Goal: Find specific page/section: Locate item on page

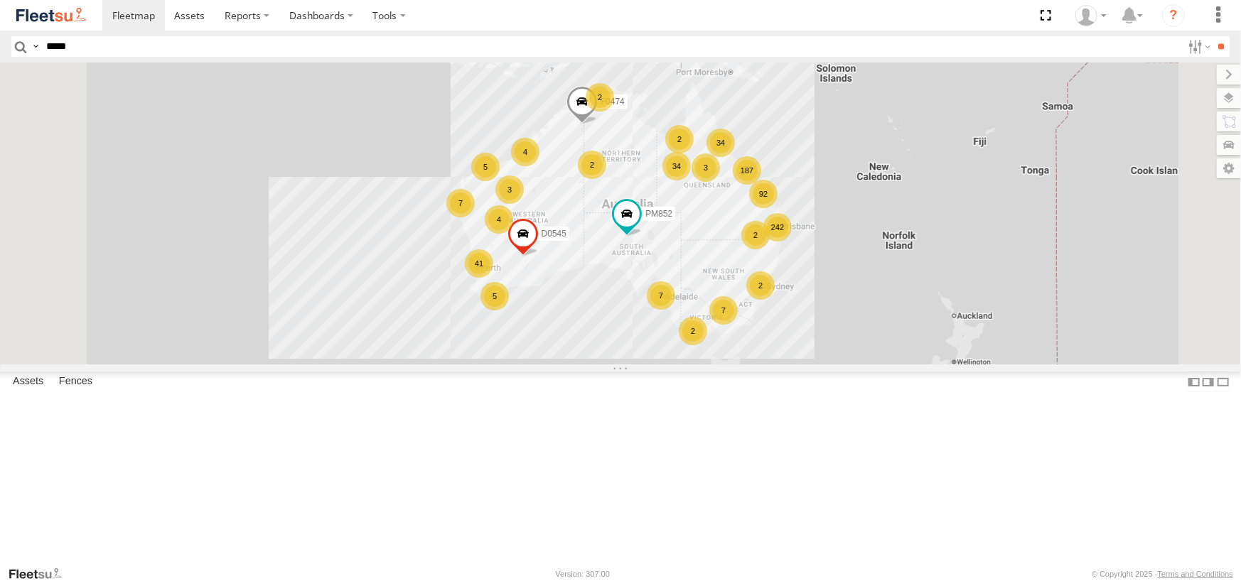
type input "*****"
click at [1213, 36] on input "**" at bounding box center [1221, 46] width 16 height 21
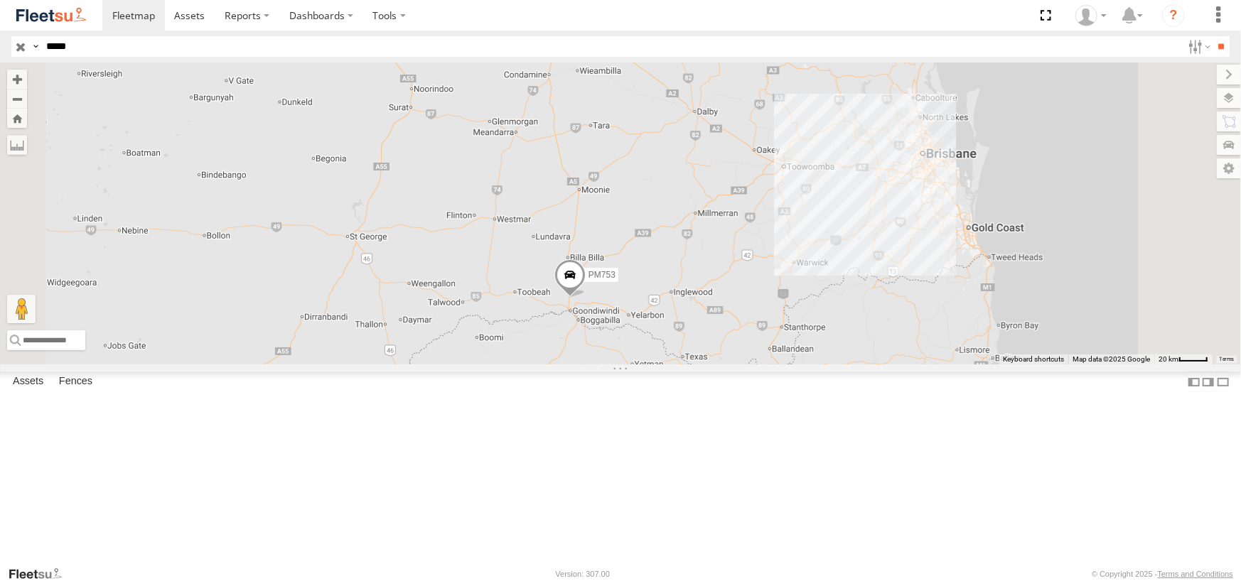
drag, startPoint x: 888, startPoint y: 355, endPoint x: 829, endPoint y: 394, distance: 71.2
click at [829, 365] on div "PM753" at bounding box center [620, 214] width 1241 height 302
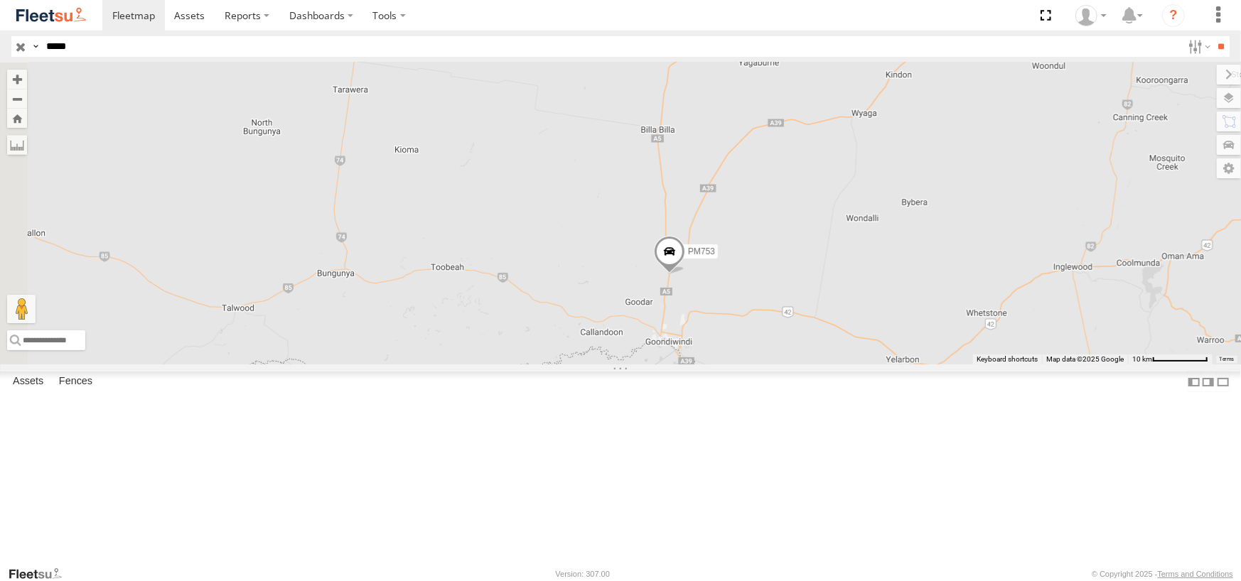
drag, startPoint x: 829, startPoint y: 259, endPoint x: 956, endPoint y: 284, distance: 129.6
click at [956, 284] on div "PM753" at bounding box center [620, 214] width 1241 height 302
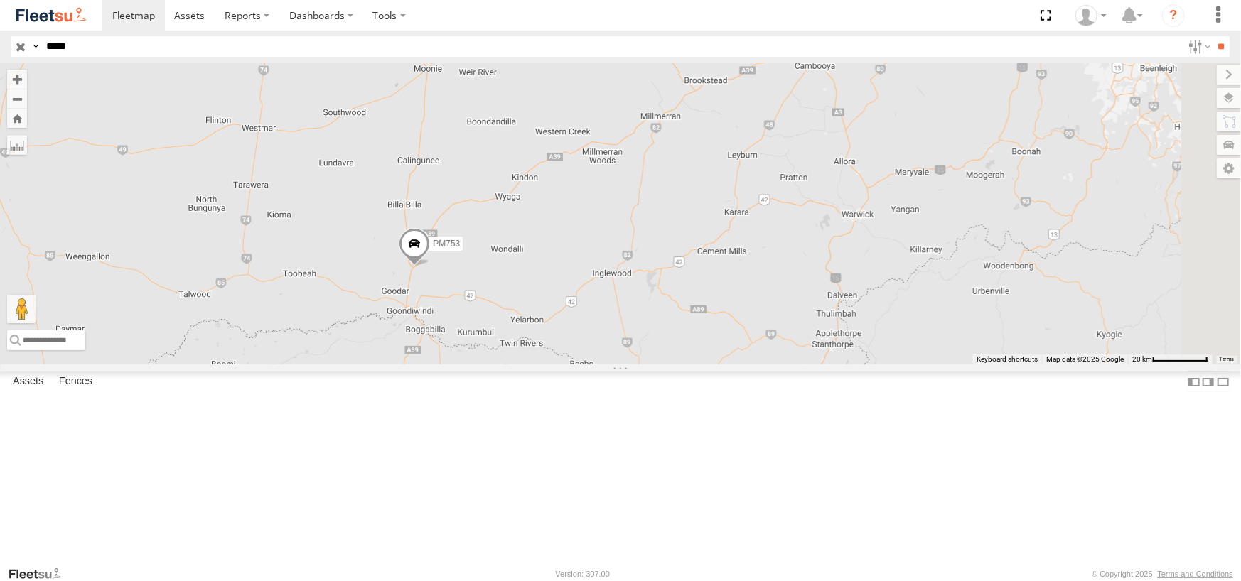
drag, startPoint x: 952, startPoint y: 396, endPoint x: 692, endPoint y: 363, distance: 262.2
click at [692, 363] on div "PM753" at bounding box center [620, 214] width 1241 height 302
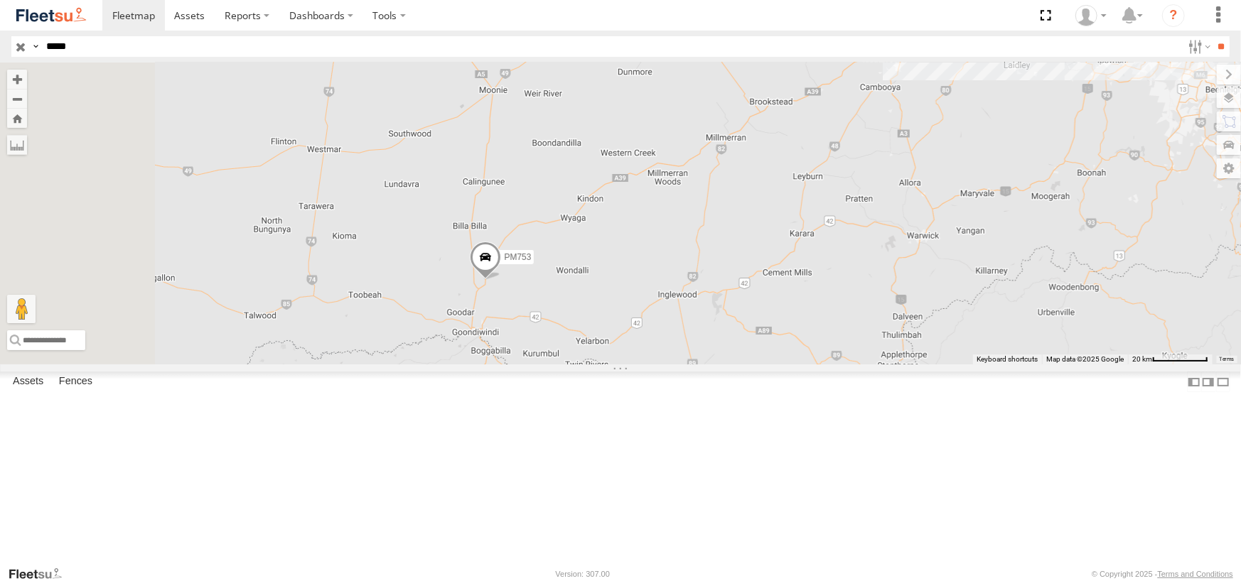
drag, startPoint x: 879, startPoint y: 262, endPoint x: 904, endPoint y: 303, distance: 48.5
click at [903, 301] on div "PM753" at bounding box center [620, 214] width 1241 height 302
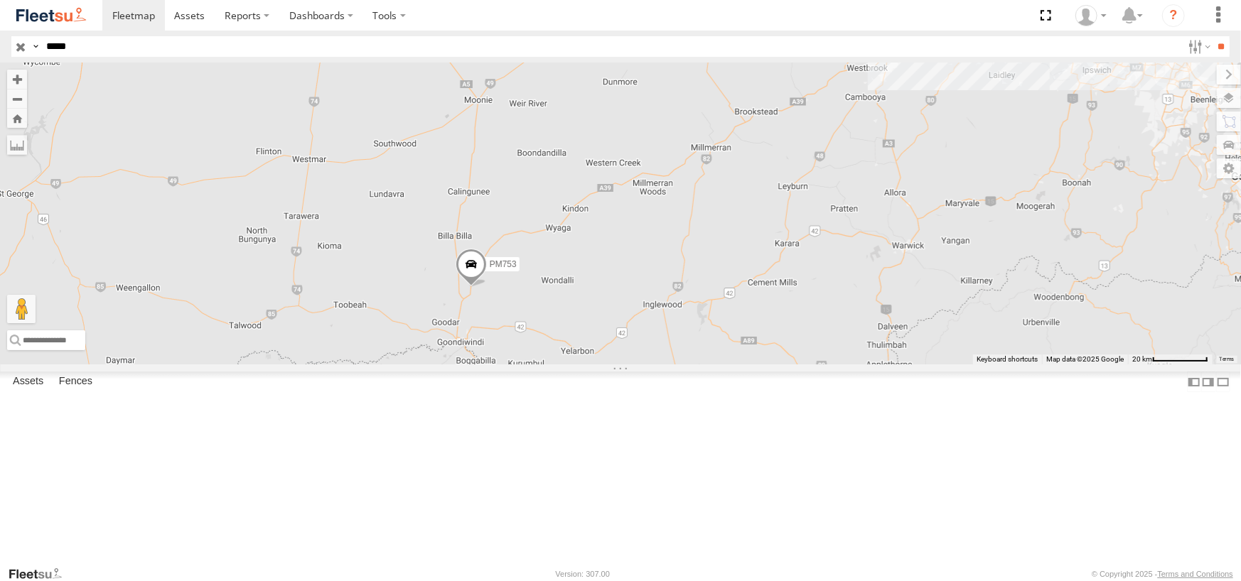
drag, startPoint x: 906, startPoint y: 311, endPoint x: 824, endPoint y: 308, distance: 81.8
click at [824, 308] on div "PM753" at bounding box center [620, 214] width 1241 height 302
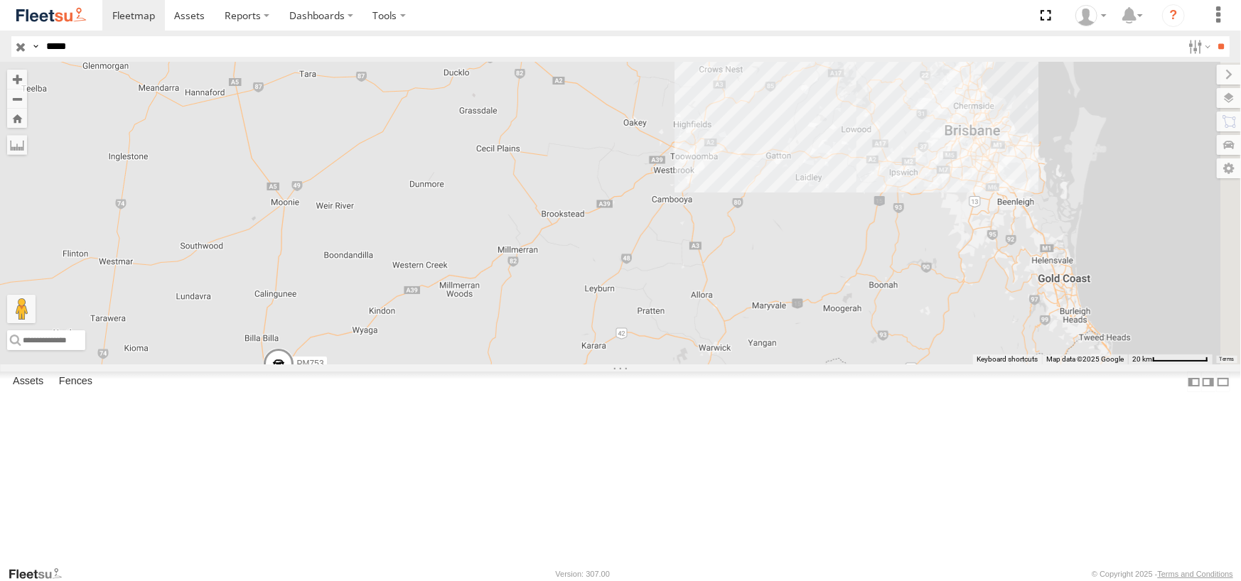
drag, startPoint x: 657, startPoint y: 340, endPoint x: 574, endPoint y: 421, distance: 115.1
click at [574, 365] on div "PM753" at bounding box center [620, 214] width 1241 height 302
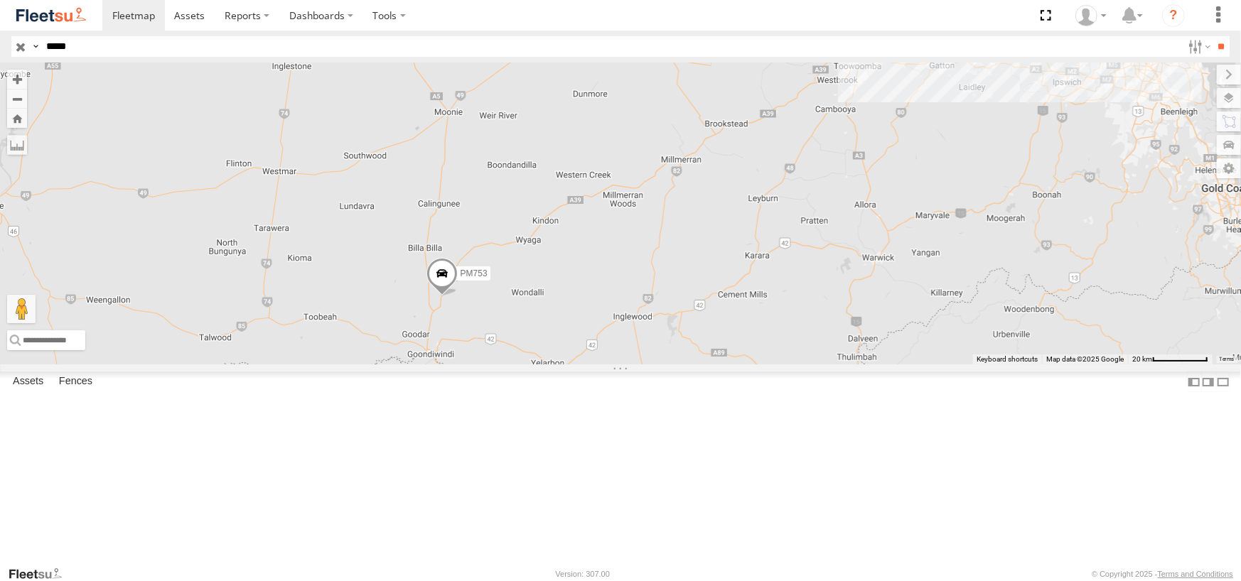
drag, startPoint x: 788, startPoint y: 333, endPoint x: 928, endPoint y: 264, distance: 155.1
click at [928, 264] on div "PM753" at bounding box center [620, 214] width 1241 height 302
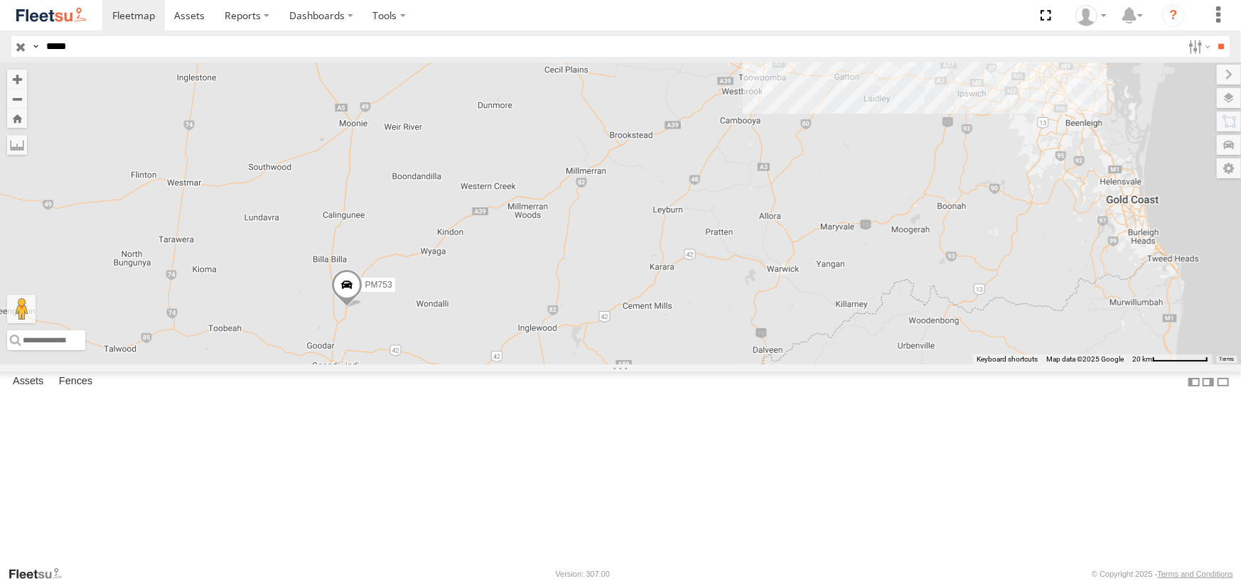
drag, startPoint x: 796, startPoint y: 286, endPoint x: 692, endPoint y: 304, distance: 106.1
click at [692, 304] on div "PM753" at bounding box center [620, 214] width 1241 height 302
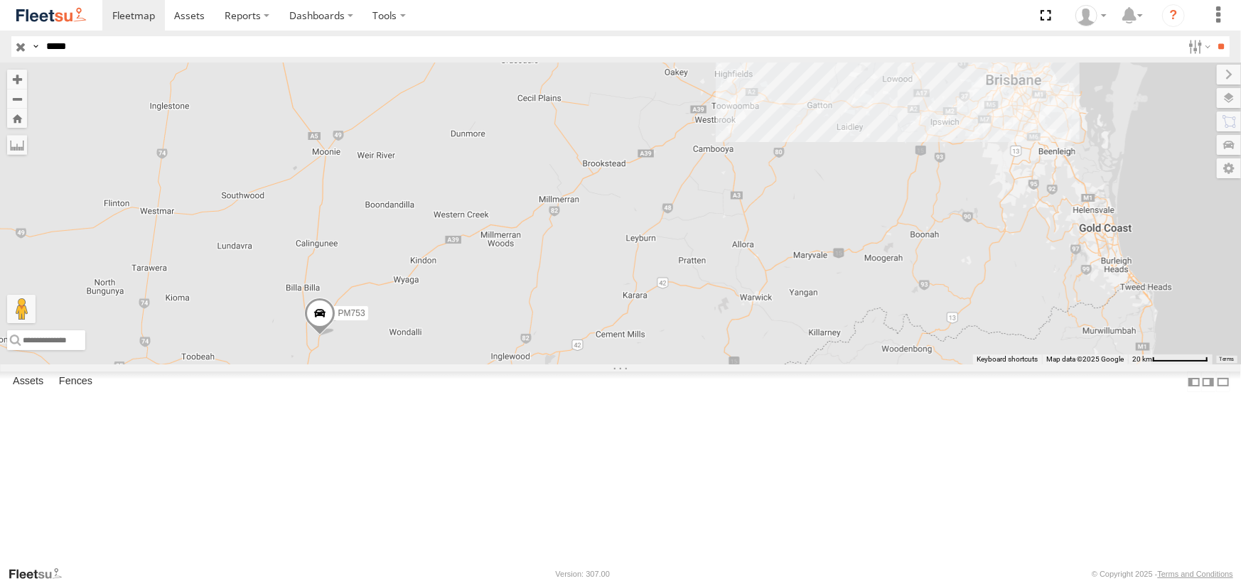
drag, startPoint x: 874, startPoint y: 294, endPoint x: 846, endPoint y: 326, distance: 43.3
click at [846, 326] on div "PM753" at bounding box center [620, 214] width 1241 height 302
click at [335, 336] on span at bounding box center [319, 317] width 31 height 38
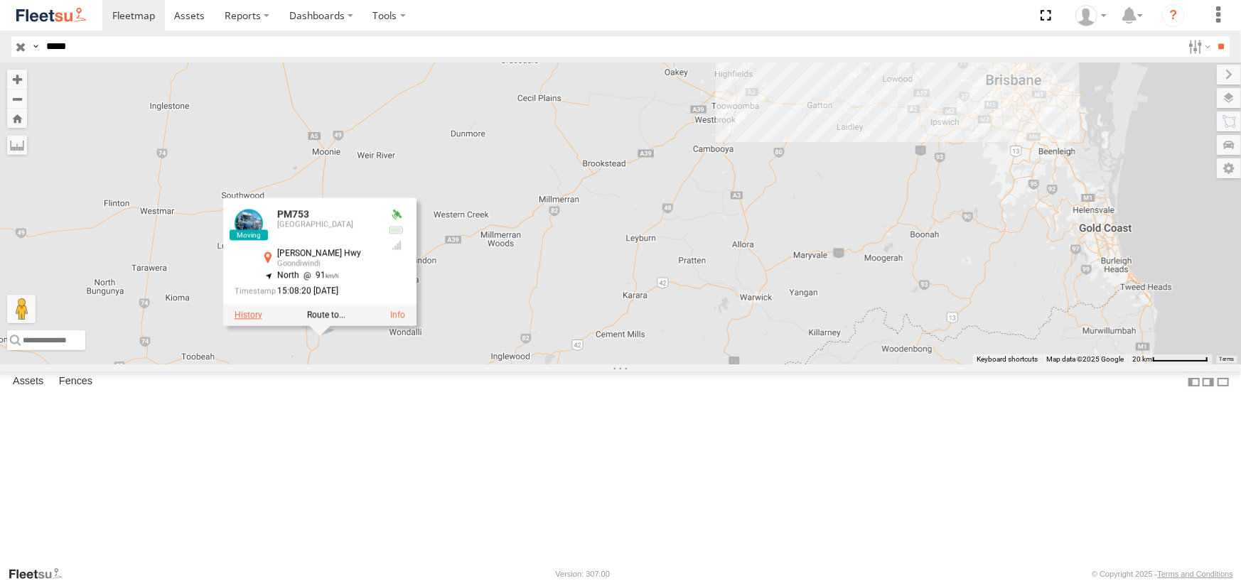
click at [262, 320] on label at bounding box center [249, 315] width 28 height 10
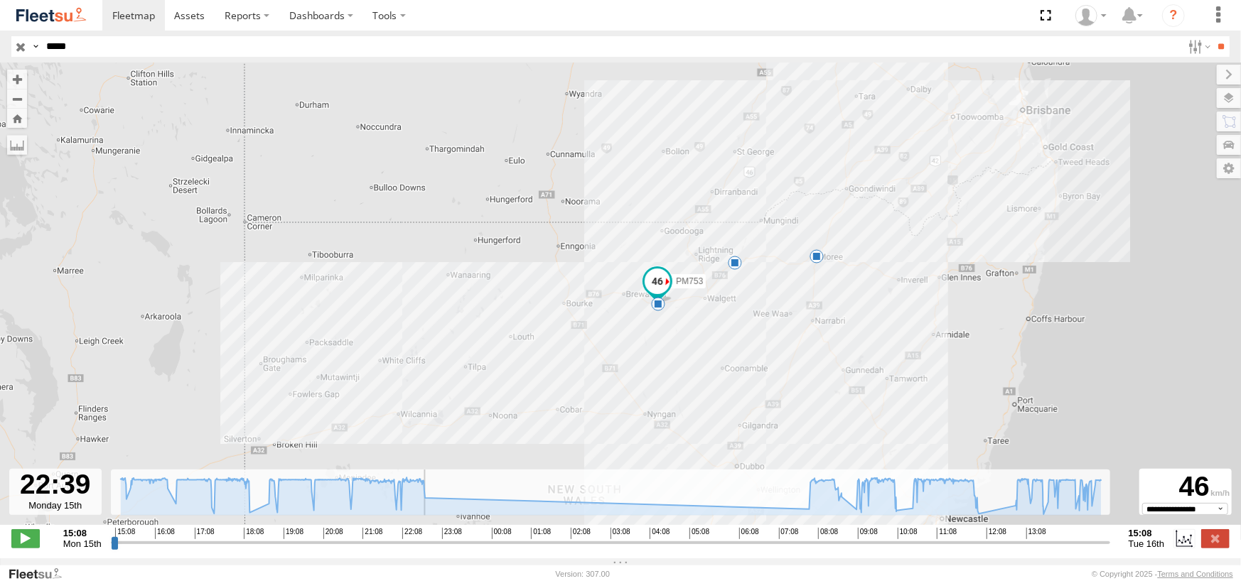
drag, startPoint x: 413, startPoint y: 548, endPoint x: 424, endPoint y: 548, distance: 11.4
click at [424, 548] on input "range" at bounding box center [610, 543] width 999 height 14
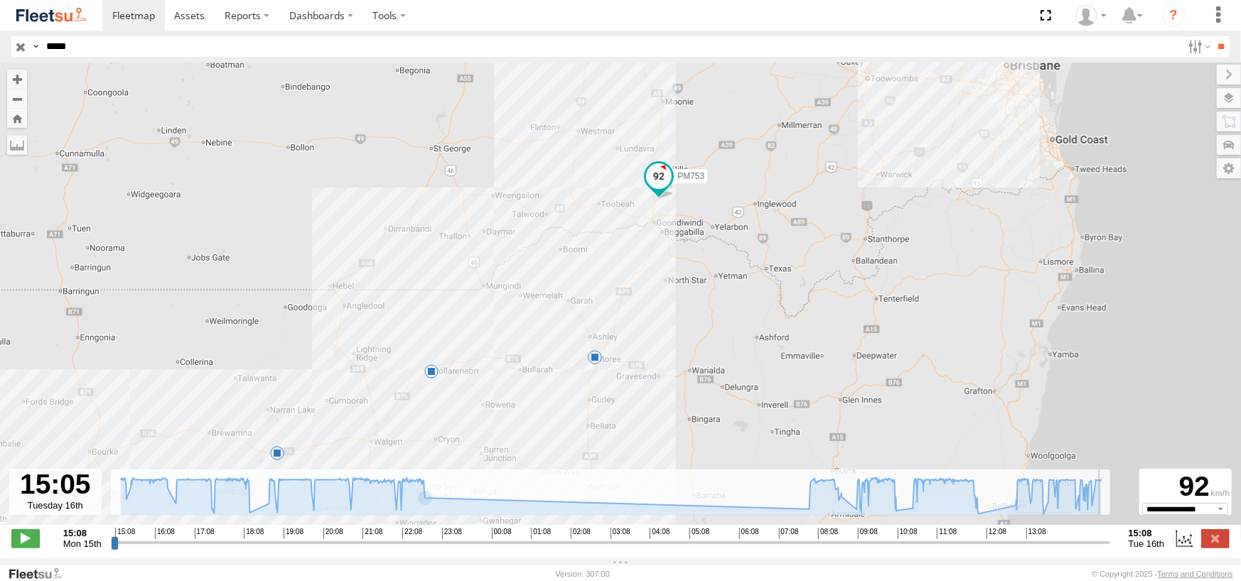
drag, startPoint x: 424, startPoint y: 549, endPoint x: 1120, endPoint y: 526, distance: 696.2
type input "**********"
click at [1110, 536] on input "range" at bounding box center [610, 543] width 999 height 14
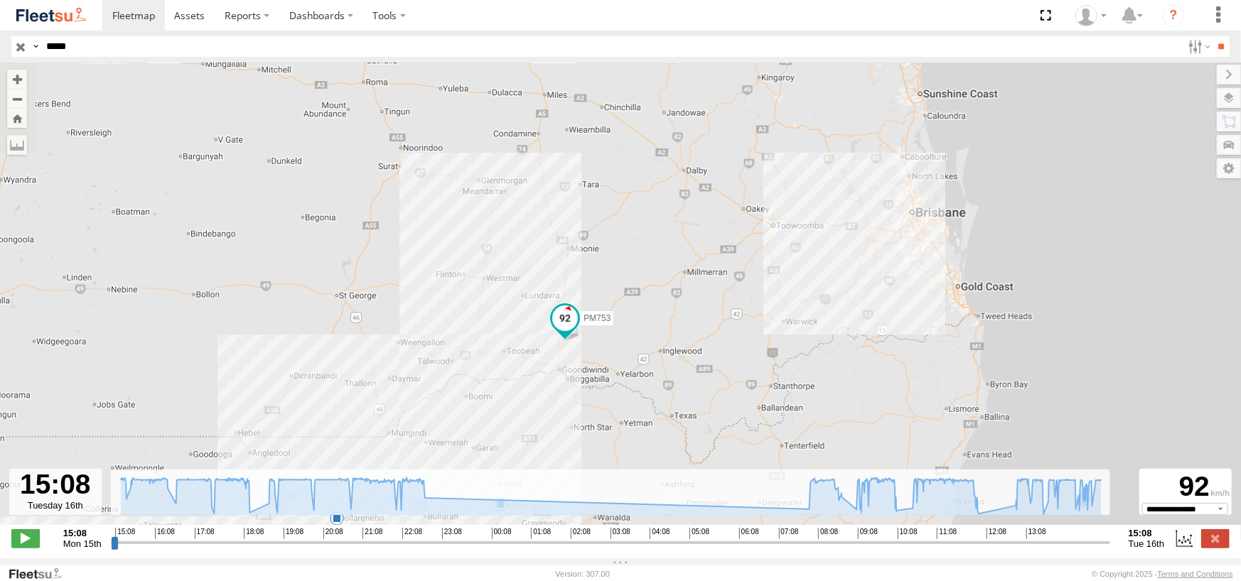
drag, startPoint x: 975, startPoint y: 230, endPoint x: 778, endPoint y: 480, distance: 318.9
click at [778, 480] on div "← Move left → Move right ↑ Move up ↓ Move down + Zoom in - Zoom out Home Jump l…" at bounding box center [620, 311] width 1241 height 496
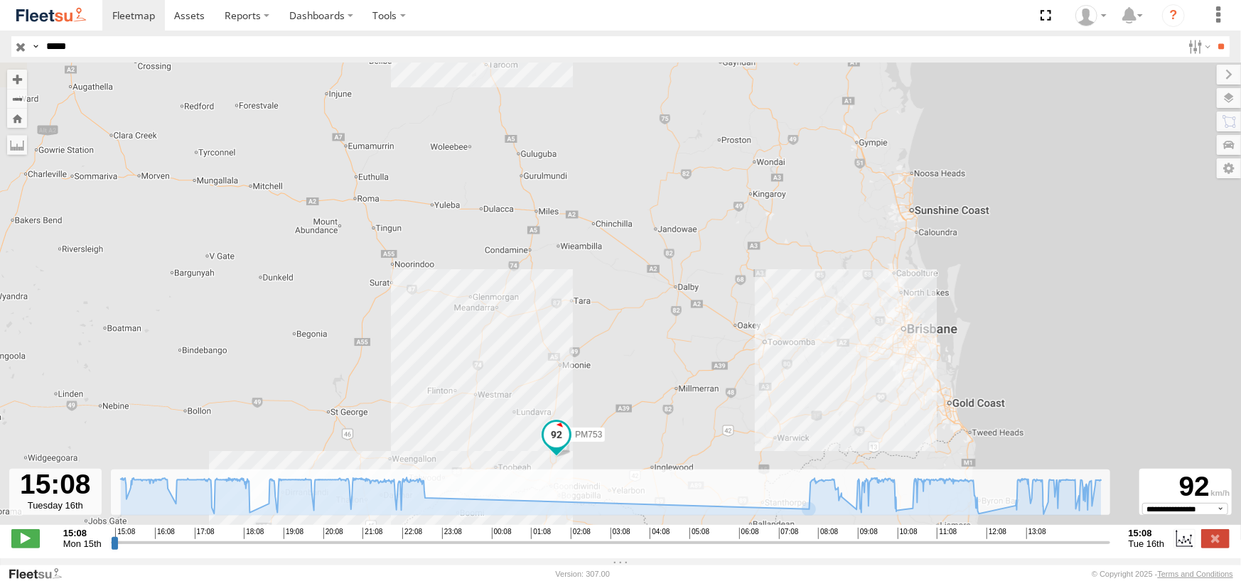
drag, startPoint x: 763, startPoint y: 340, endPoint x: 877, endPoint y: 337, distance: 113.8
click at [877, 337] on div "PM753 22:52 Mon 10:08 Tue 12:10 Tue" at bounding box center [620, 302] width 1241 height 478
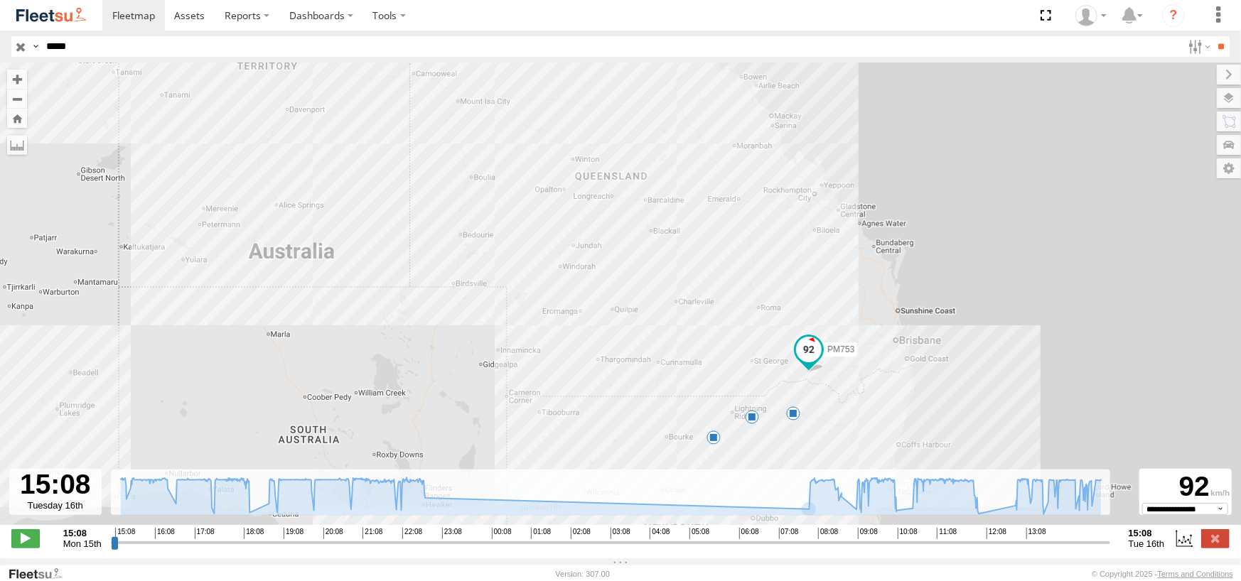
drag, startPoint x: 995, startPoint y: 380, endPoint x: 977, endPoint y: 380, distance: 17.8
click at [977, 380] on div "PM753 22:52 Mon 10:08 Tue 12:10 Tue" at bounding box center [620, 302] width 1241 height 478
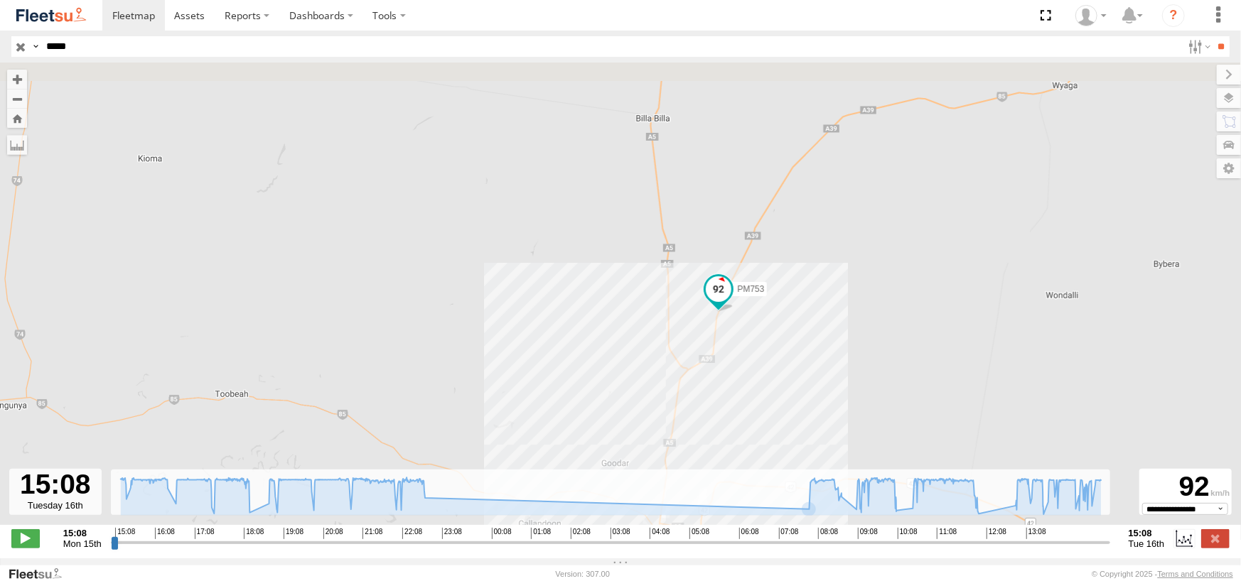
drag, startPoint x: 815, startPoint y: 220, endPoint x: 806, endPoint y: 281, distance: 62.4
click at [806, 281] on div "PM753 22:52 Mon 10:08 Tue 12:10 Tue" at bounding box center [620, 302] width 1241 height 478
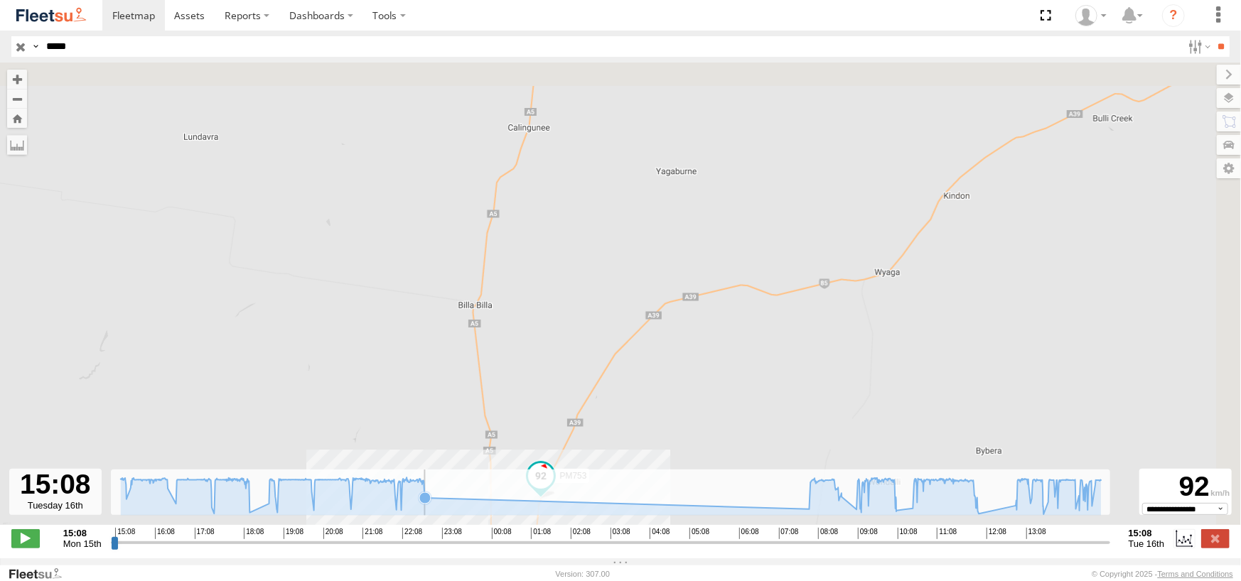
drag, startPoint x: 774, startPoint y: 329, endPoint x: 658, endPoint y: 349, distance: 117.6
click at [655, 353] on div "PM753 22:52 Mon 10:08 Tue 12:10 Tue" at bounding box center [620, 302] width 1241 height 478
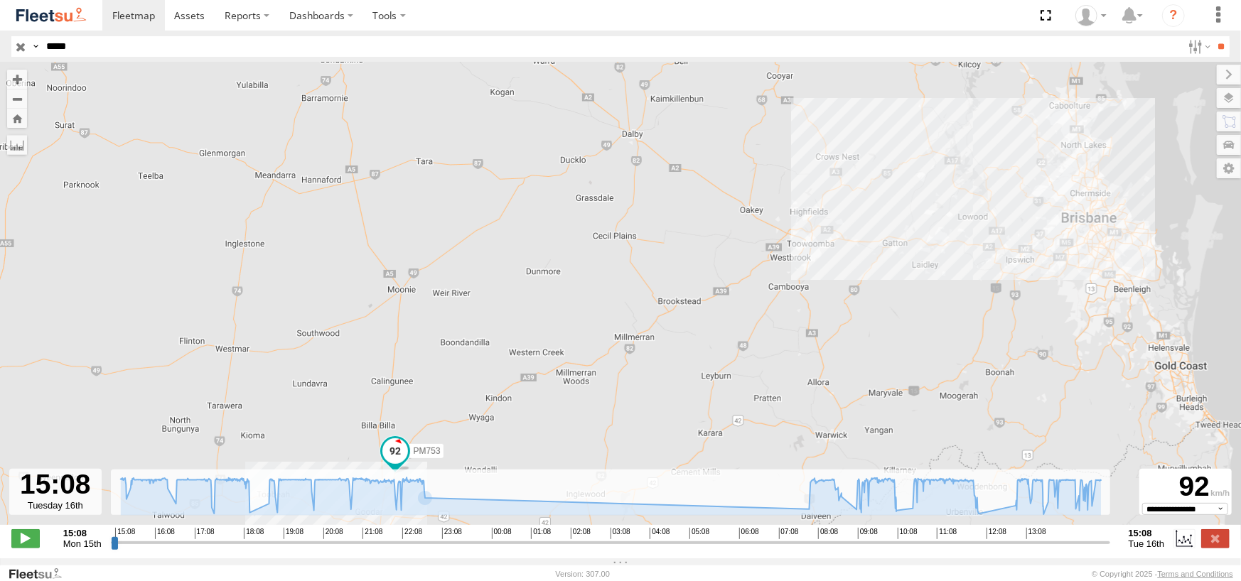
drag, startPoint x: 965, startPoint y: 192, endPoint x: 630, endPoint y: 377, distance: 383.4
click at [630, 377] on div "PM753 22:52 Mon 10:08 Tue 12:10 Tue" at bounding box center [620, 302] width 1241 height 478
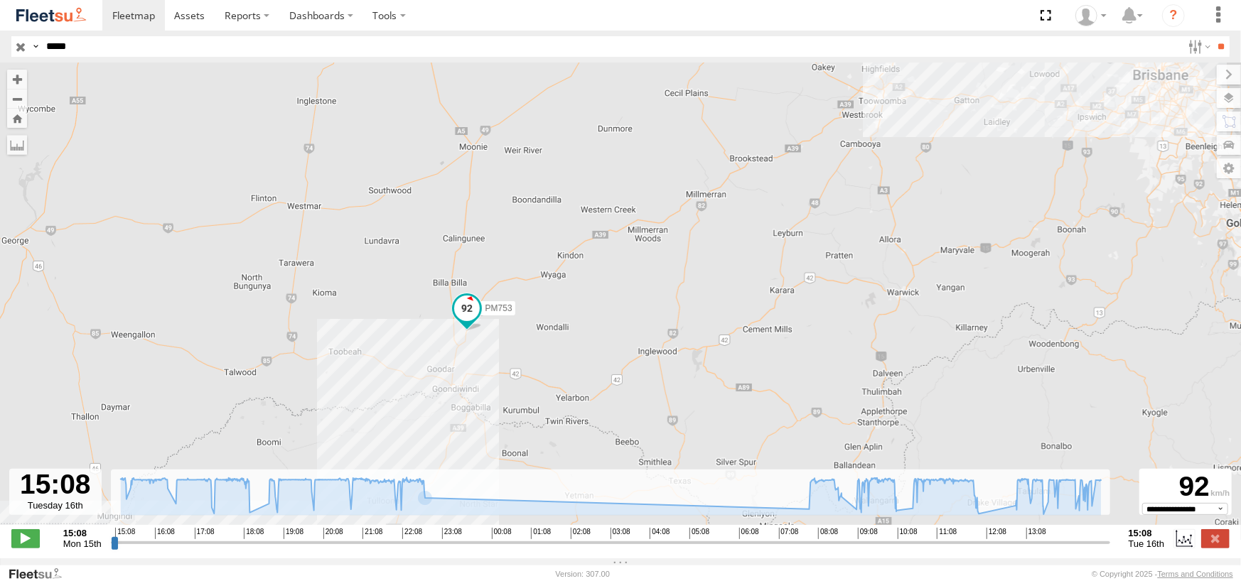
drag, startPoint x: 636, startPoint y: 349, endPoint x: 701, endPoint y: 190, distance: 171.8
click at [696, 190] on div "PM753 22:52 Mon 10:08 Tue 12:10 Tue" at bounding box center [620, 302] width 1241 height 478
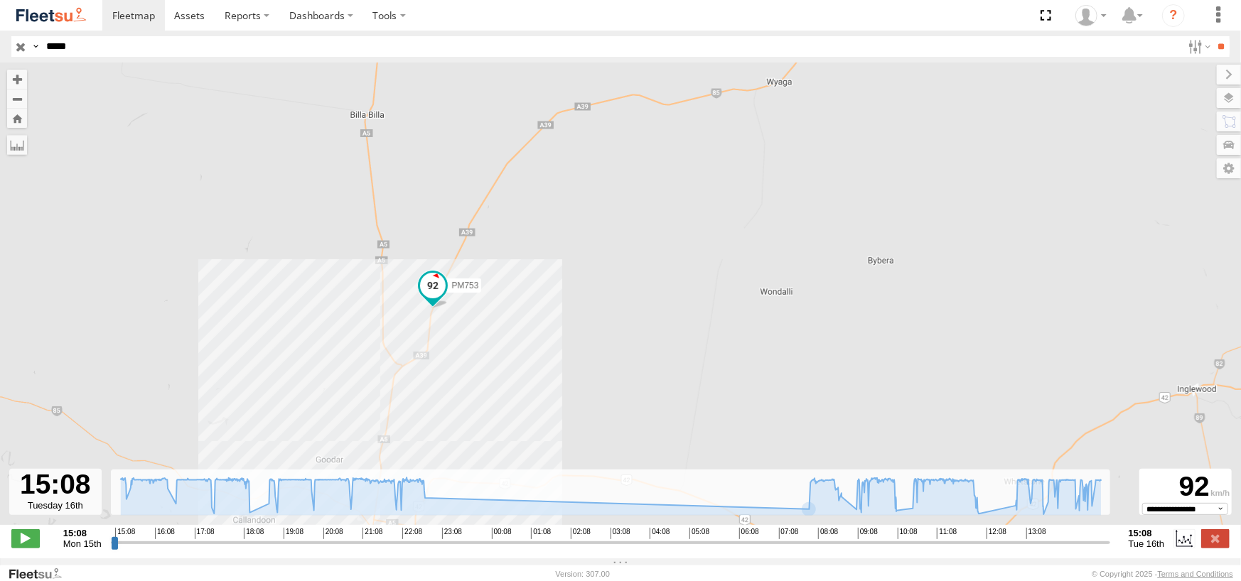
drag, startPoint x: 423, startPoint y: 382, endPoint x: 394, endPoint y: 298, distance: 88.8
click at [392, 299] on div "PM753 22:52 Mon 10:08 Tue 12:10 Tue" at bounding box center [620, 302] width 1241 height 478
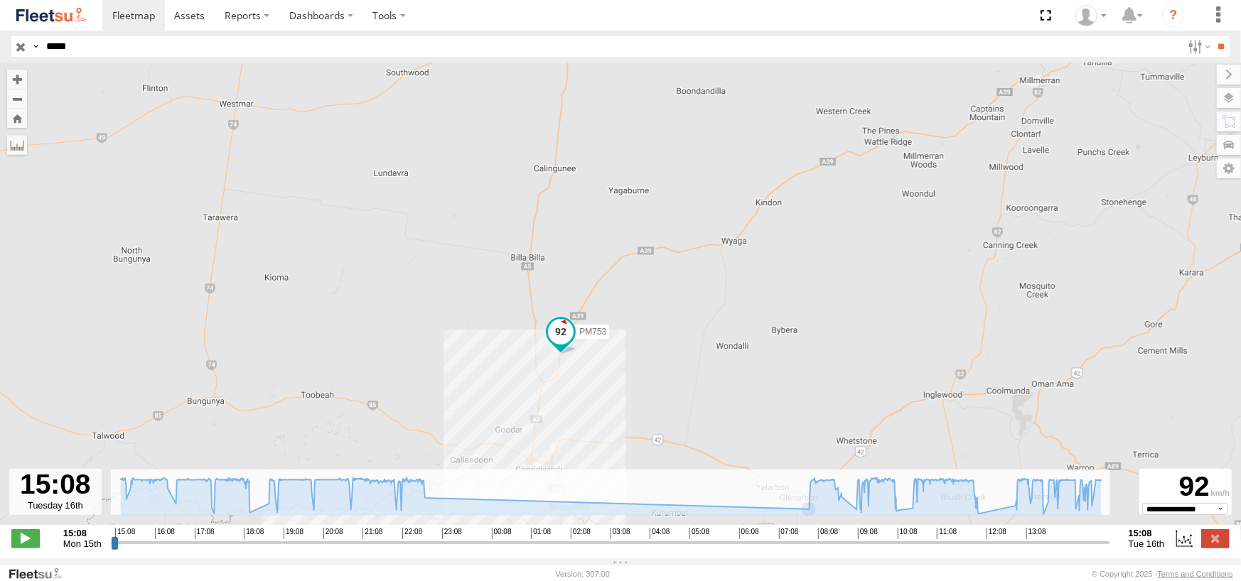
drag, startPoint x: 637, startPoint y: 274, endPoint x: 763, endPoint y: 320, distance: 134.7
click at [763, 320] on div "PM753 22:52 Mon 10:08 Tue 12:10 Tue" at bounding box center [620, 302] width 1241 height 478
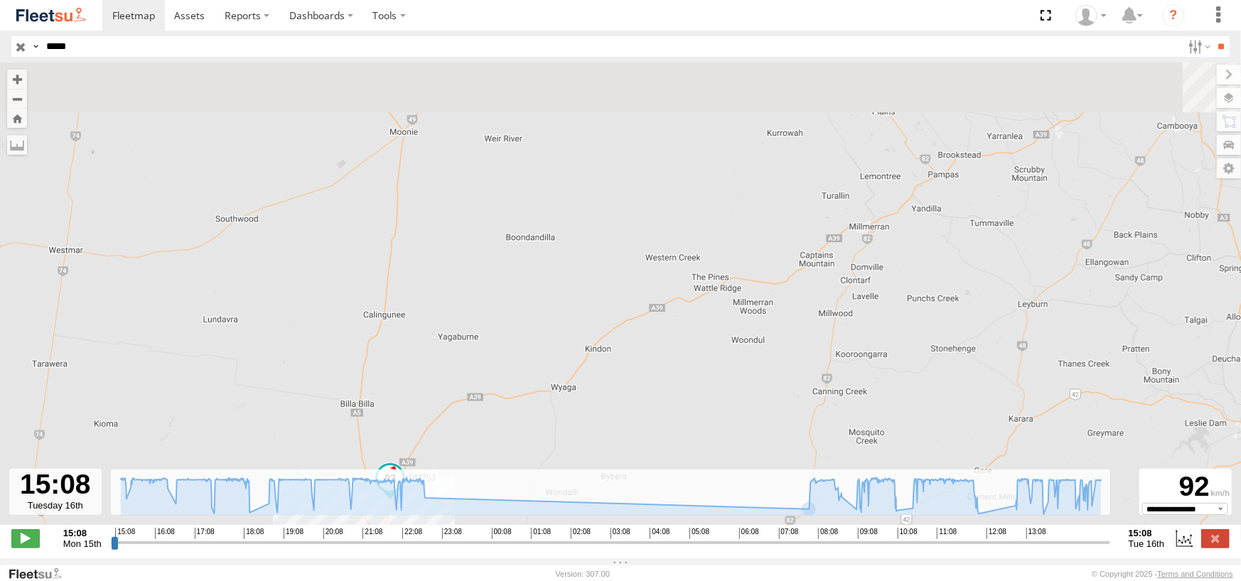
drag, startPoint x: 955, startPoint y: 220, endPoint x: 721, endPoint y: 375, distance: 280.1
click at [721, 375] on div "PM753 22:52 Mon 10:08 Tue 12:10 Tue" at bounding box center [620, 302] width 1241 height 478
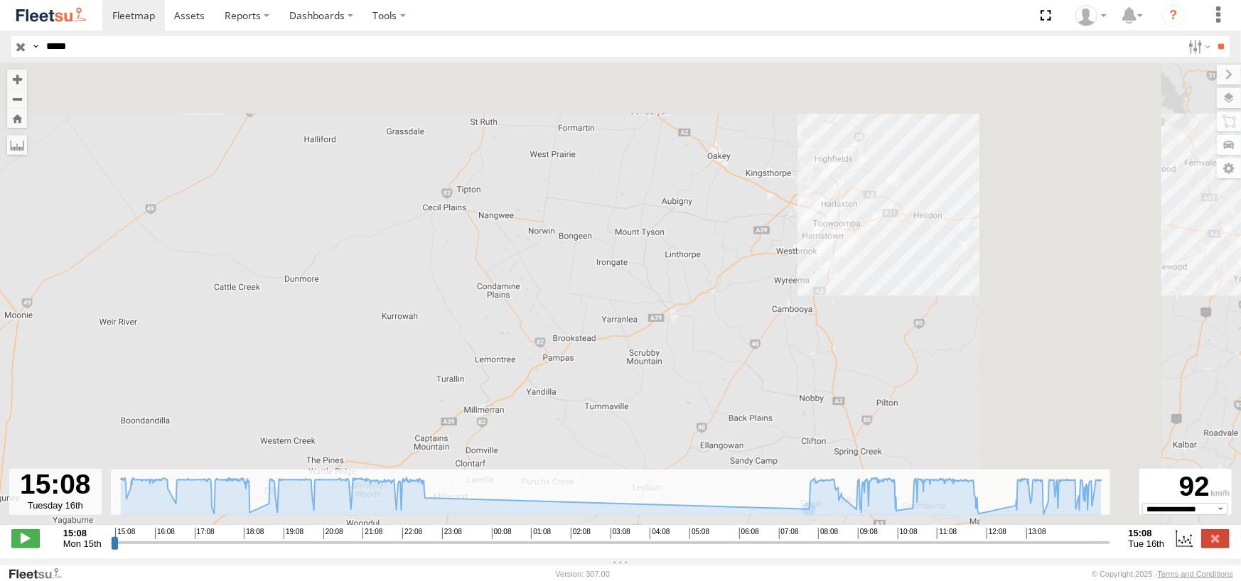
drag, startPoint x: 1038, startPoint y: 237, endPoint x: 729, endPoint y: 419, distance: 358.1
click at [729, 419] on div "PM753 22:52 Mon 10:08 Tue 12:10 Tue" at bounding box center [620, 302] width 1241 height 478
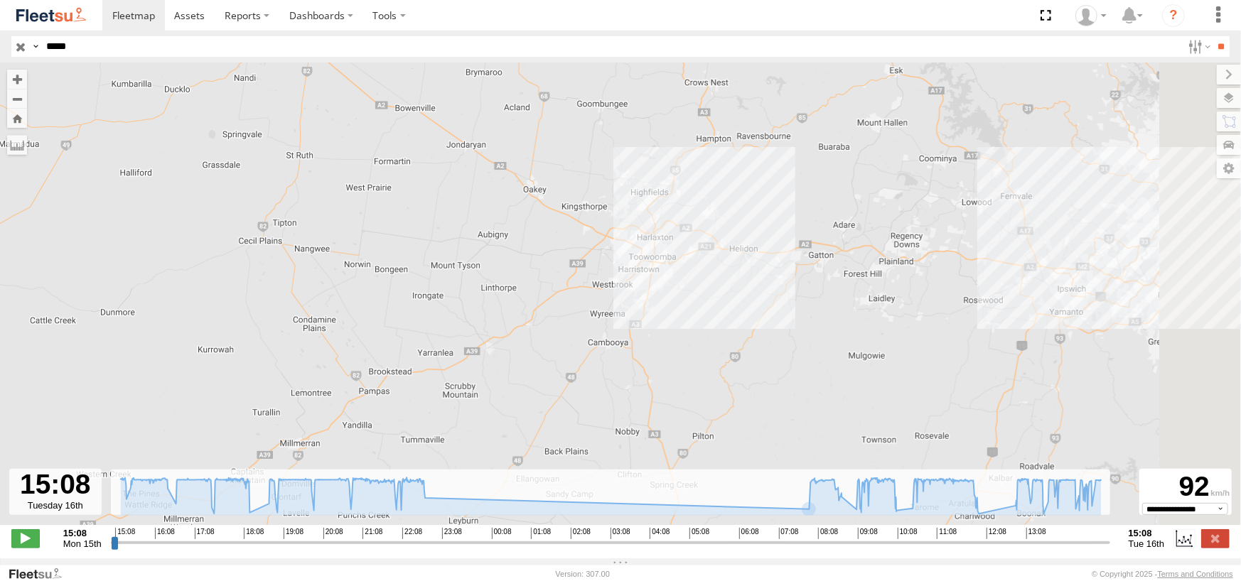
drag, startPoint x: 963, startPoint y: 247, endPoint x: 651, endPoint y: 291, distance: 315.0
click at [651, 291] on div "PM753 22:52 Mon 10:08 Tue 12:10 Tue" at bounding box center [620, 302] width 1241 height 478
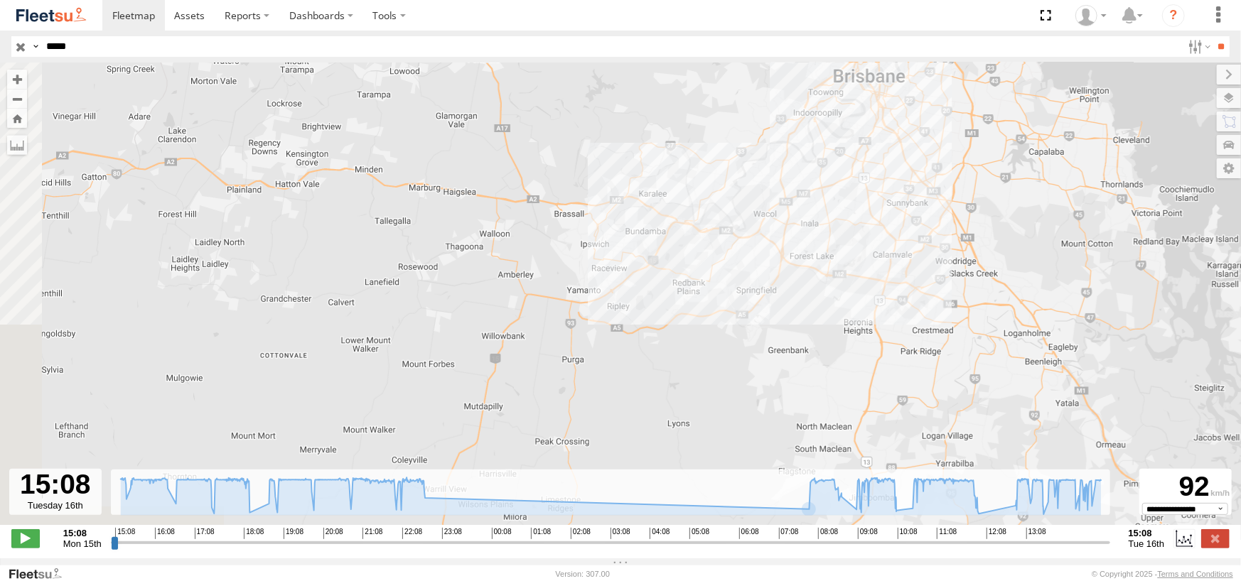
drag, startPoint x: 697, startPoint y: 245, endPoint x: 868, endPoint y: 134, distance: 203.5
click at [868, 134] on div "PM753 22:52 Mon 10:08 Tue 12:10 Tue" at bounding box center [620, 302] width 1241 height 478
